Goal: Task Accomplishment & Management: Use online tool/utility

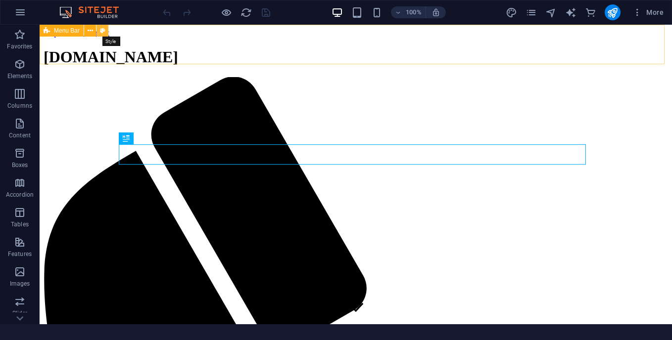
click at [104, 33] on button at bounding box center [102, 31] width 12 height 12
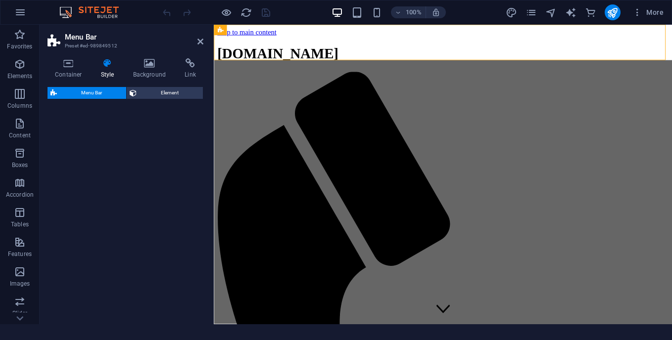
select select "rem"
select select "preset-menu-v2-home-logo-nav-h1-image-text-menu"
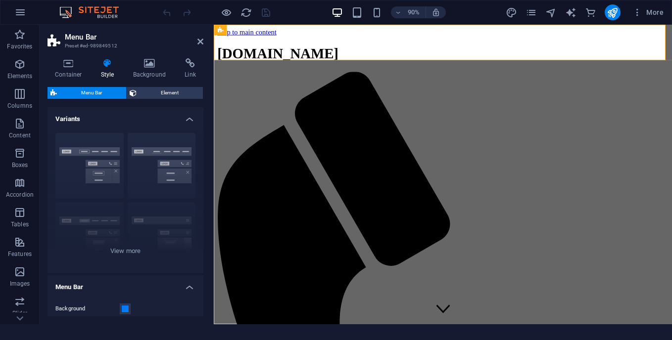
click at [69, 10] on img at bounding box center [94, 12] width 74 height 12
click at [91, 10] on img at bounding box center [94, 12] width 74 height 12
click at [66, 9] on img at bounding box center [94, 12] width 74 height 12
click at [53, 42] on icon at bounding box center [54, 41] width 15 height 14
click at [22, 35] on icon "button" at bounding box center [20, 35] width 12 height 12
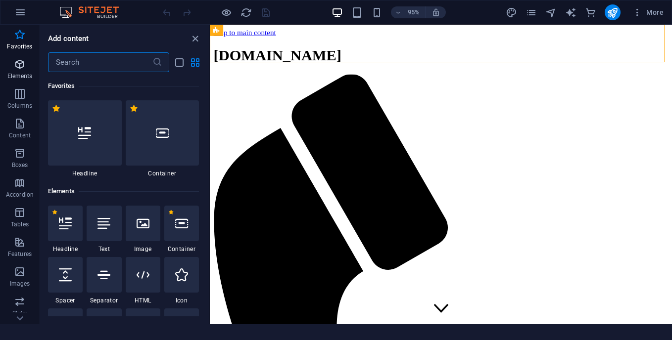
click at [21, 70] on icon "button" at bounding box center [20, 64] width 12 height 12
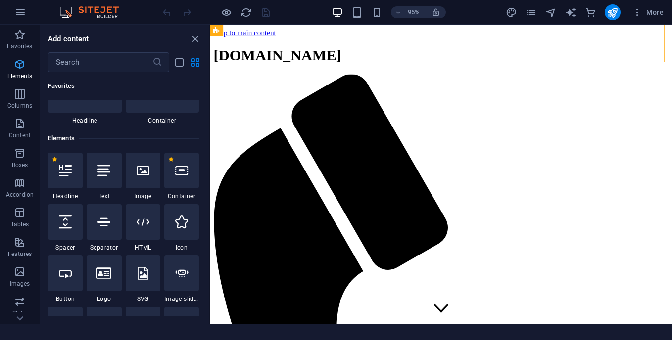
scroll to position [105, 0]
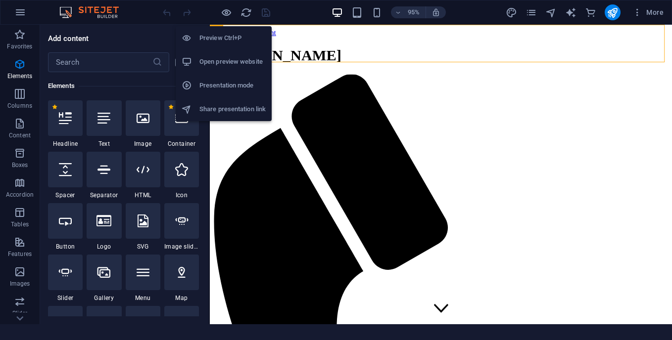
click at [236, 58] on h6 "Open preview website" at bounding box center [232, 62] width 66 height 12
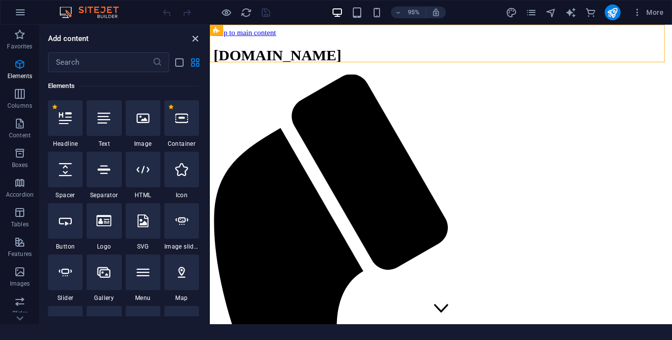
click at [195, 38] on icon "close panel" at bounding box center [194, 38] width 11 height 11
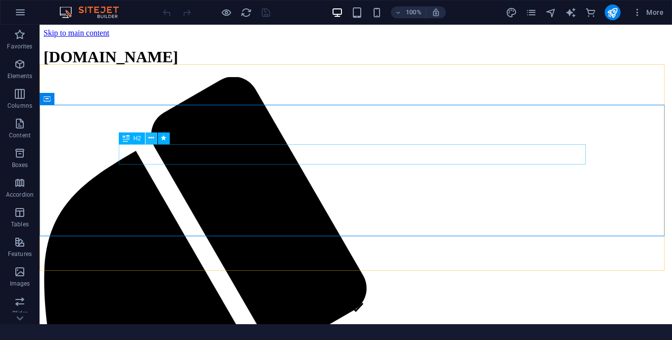
click at [152, 139] on icon at bounding box center [150, 138] width 5 height 10
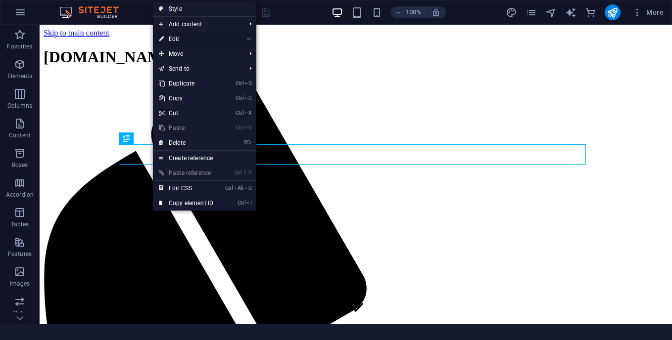
click at [185, 42] on link "⏎ Edit" at bounding box center [186, 39] width 66 height 15
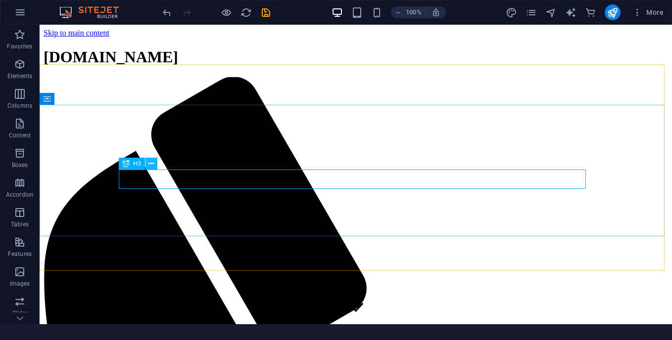
click at [152, 164] on icon at bounding box center [150, 164] width 5 height 10
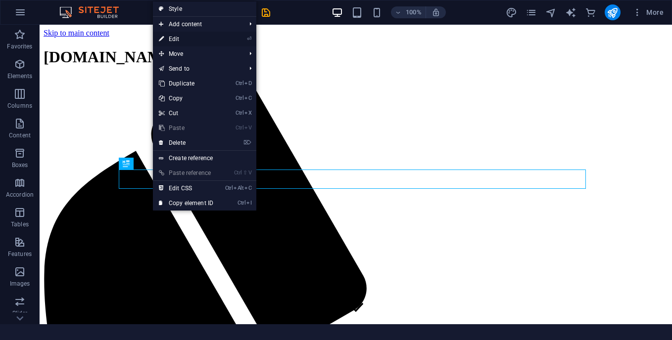
click at [216, 42] on link "⏎ Edit" at bounding box center [186, 39] width 66 height 15
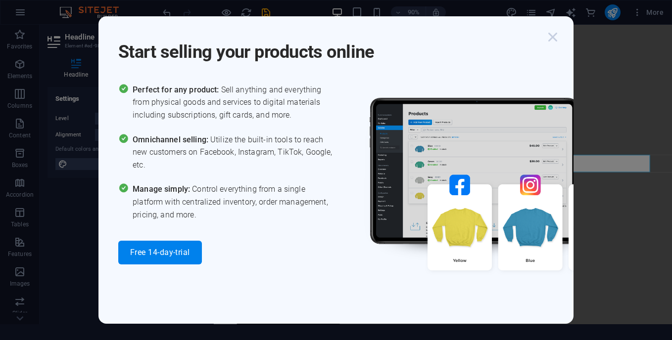
click at [554, 36] on icon "button" at bounding box center [553, 37] width 18 height 18
